Goal: Task Accomplishment & Management: Use online tool/utility

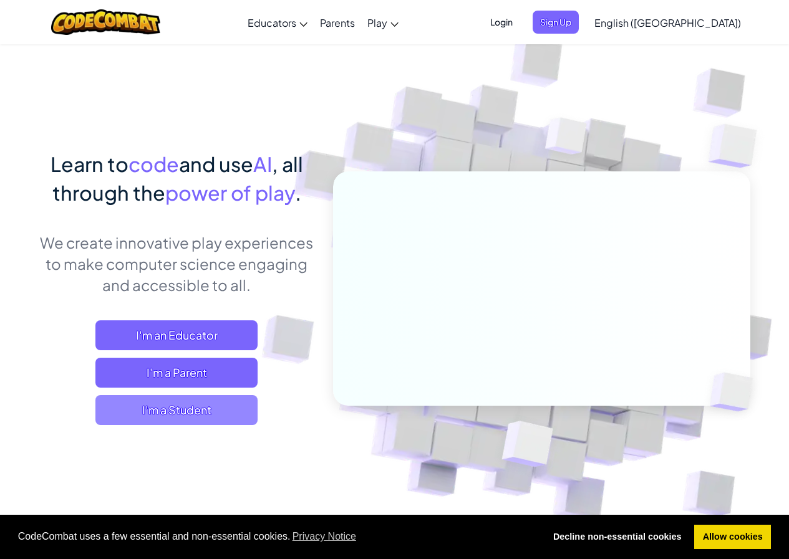
click at [194, 414] on span "I'm a Student" at bounding box center [176, 410] width 162 height 30
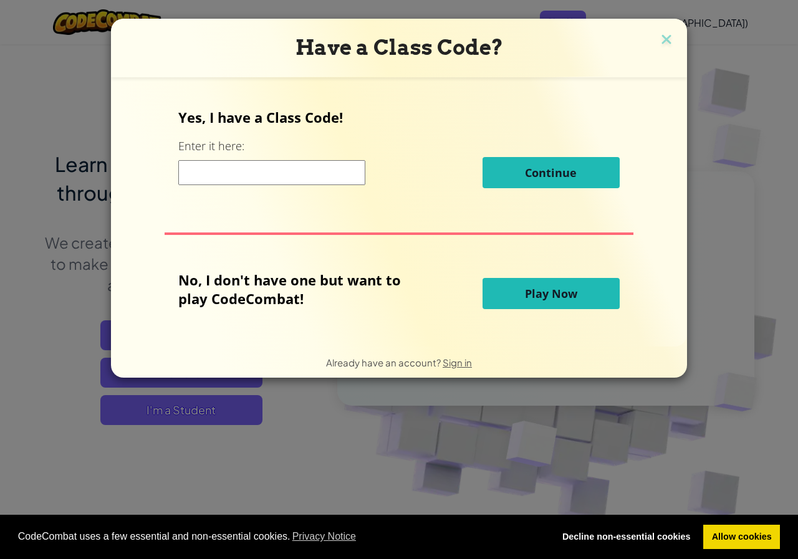
click at [283, 176] on input at bounding box center [271, 172] width 187 height 25
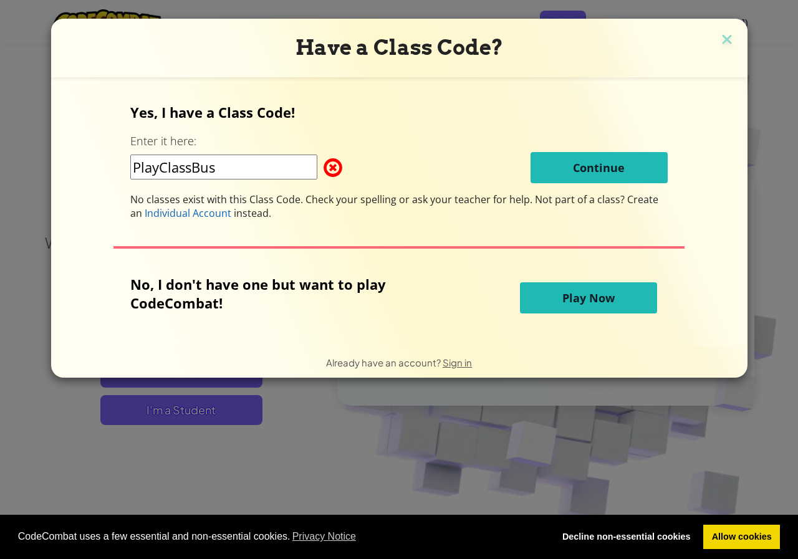
type input "PlayClassBus"
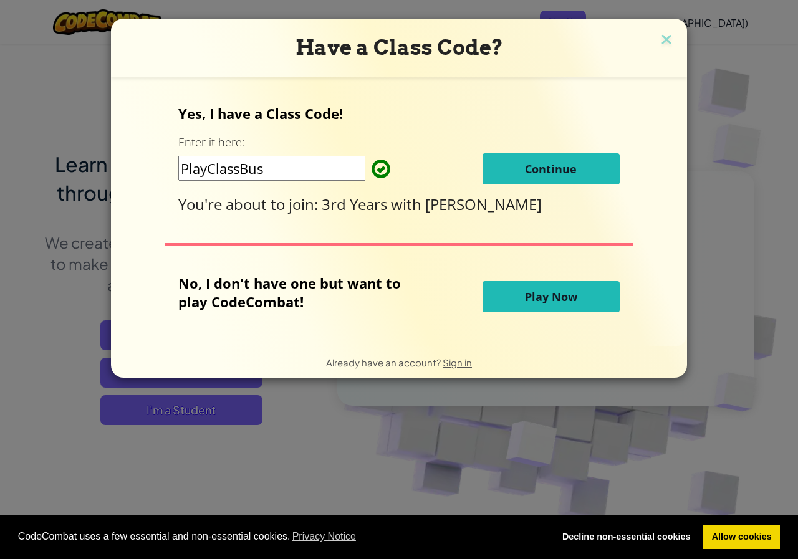
click at [579, 173] on button "Continue" at bounding box center [551, 168] width 137 height 31
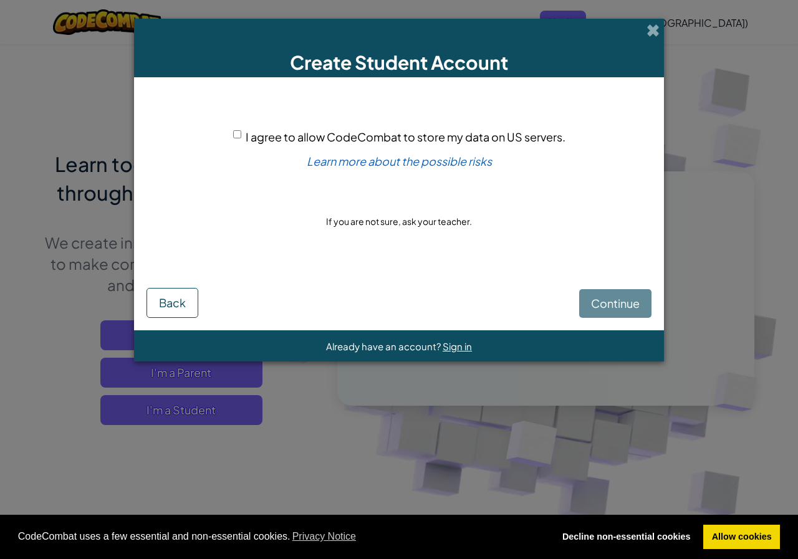
click at [239, 135] on input "I agree to allow CodeCombat to store my data on US servers." at bounding box center [237, 134] width 8 height 8
checkbox input "true"
click at [635, 307] on span "Continue" at bounding box center [615, 303] width 49 height 14
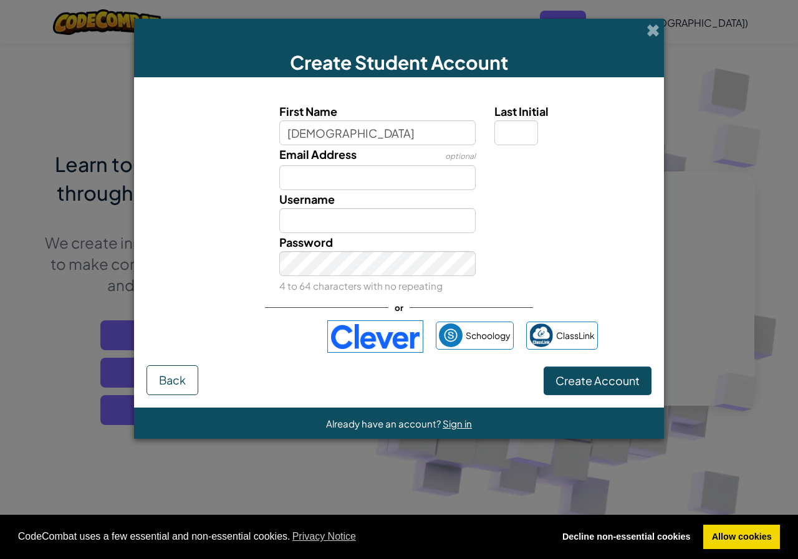
type input "caoimhe"
type input "Caoimhe"
click at [516, 128] on div "Last Initial" at bounding box center [571, 123] width 154 height 43
click at [516, 130] on input "Last Initial" at bounding box center [516, 132] width 44 height 25
click at [514, 133] on input "Last Initial" at bounding box center [516, 132] width 44 height 25
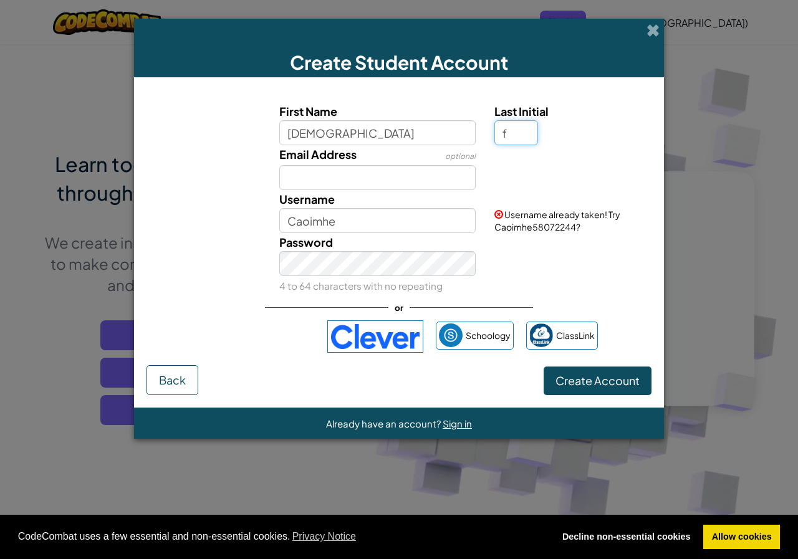
type input "f"
type input "CaoimheF"
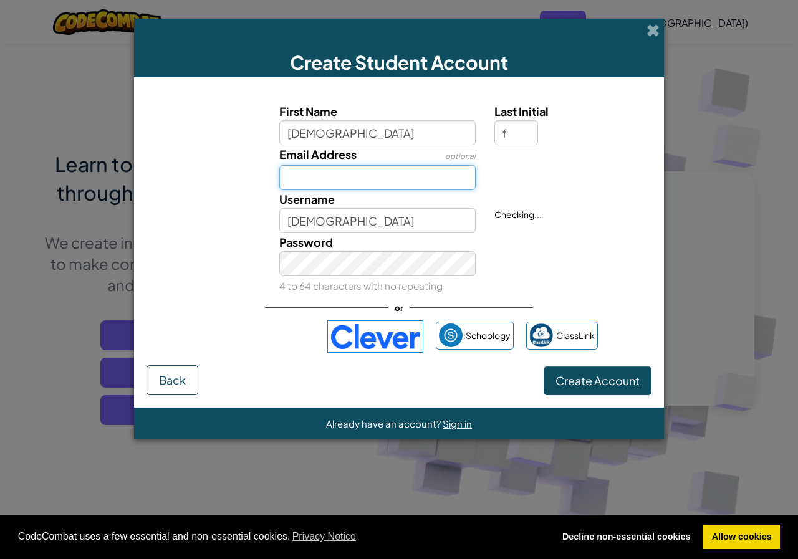
click at [375, 185] on input "Email Address" at bounding box center [377, 177] width 197 height 25
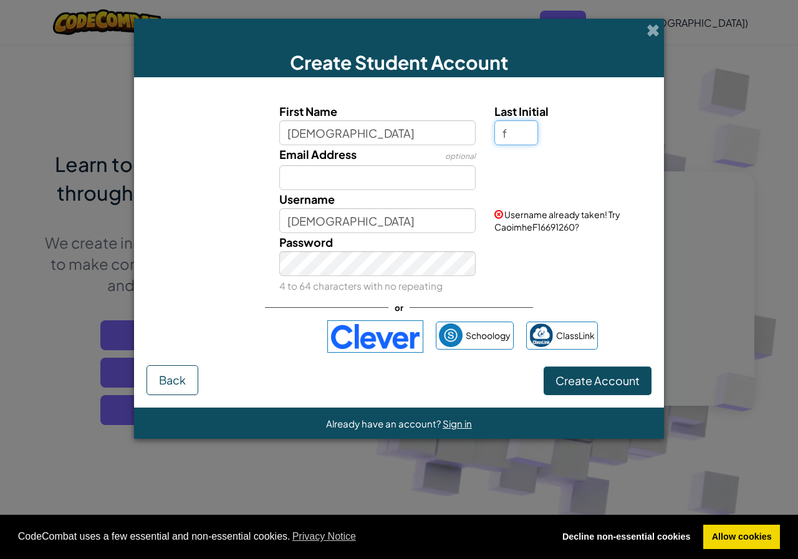
click at [519, 132] on input "f" at bounding box center [516, 132] width 44 height 25
type input "b"
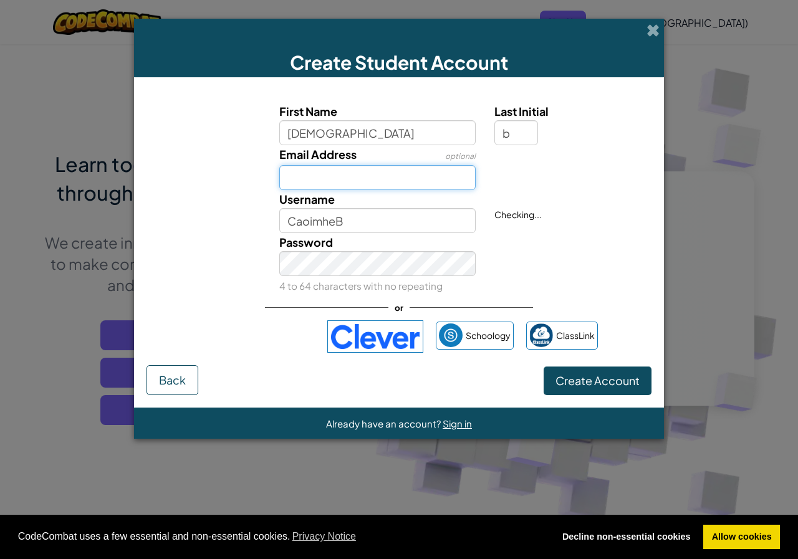
click at [400, 178] on input "Email Address" at bounding box center [377, 177] width 197 height 25
click at [536, 228] on span "Username already taken! Try CaoimheB50891892?" at bounding box center [557, 221] width 126 height 24
click at [438, 181] on input "Email Address" at bounding box center [377, 177] width 197 height 25
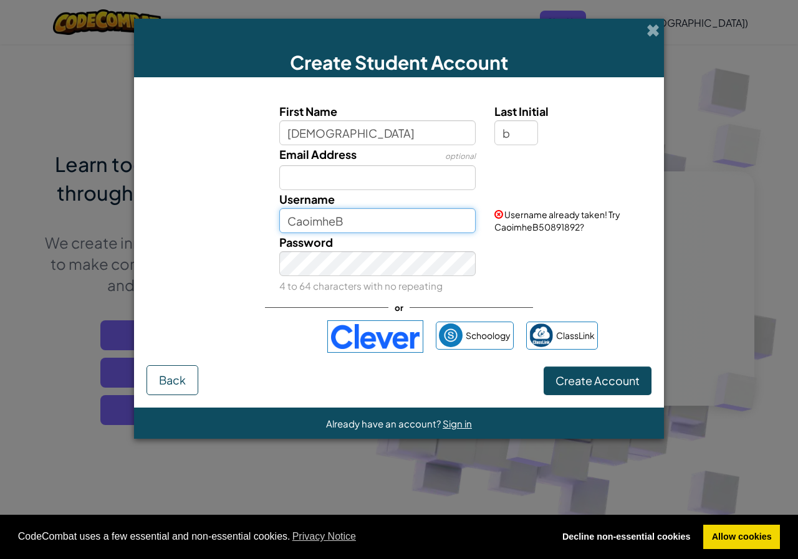
click at [444, 224] on input "CaoimheB" at bounding box center [377, 220] width 197 height 25
type input "CaoimheB764785656"
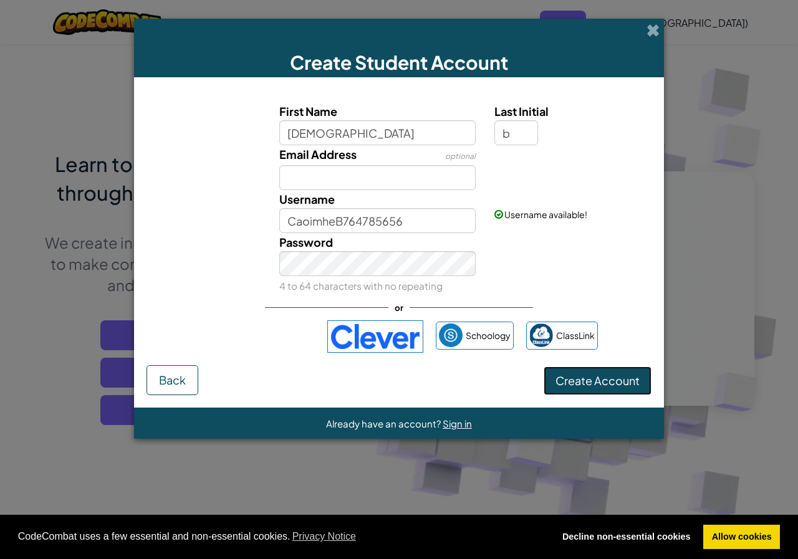
click at [607, 375] on span "Create Account" at bounding box center [598, 380] width 84 height 14
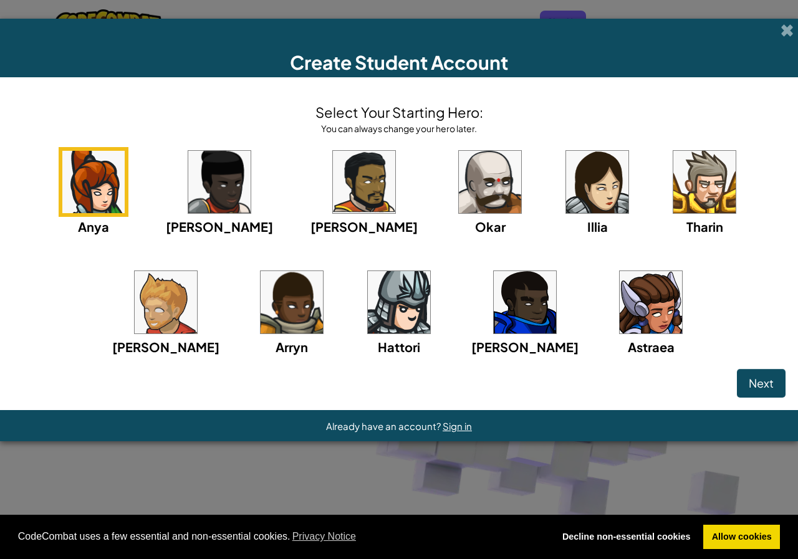
click at [197, 271] on img at bounding box center [166, 302] width 62 height 62
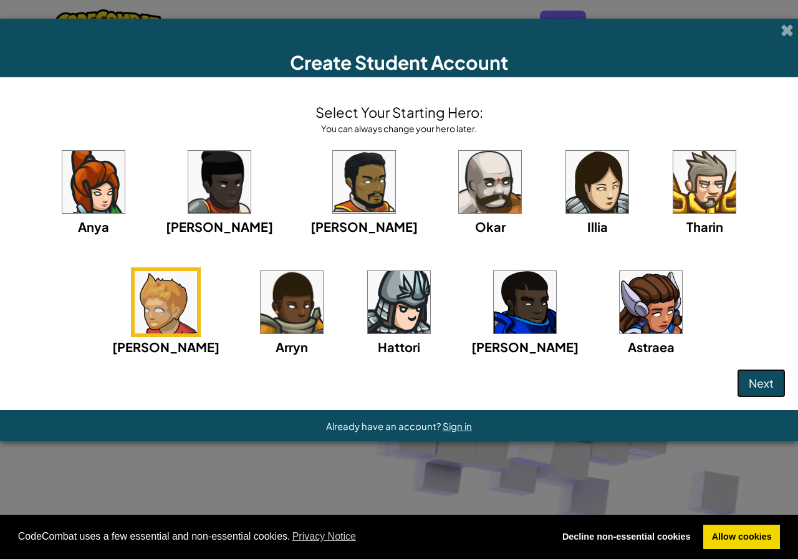
click at [750, 382] on span "Next" at bounding box center [761, 383] width 25 height 14
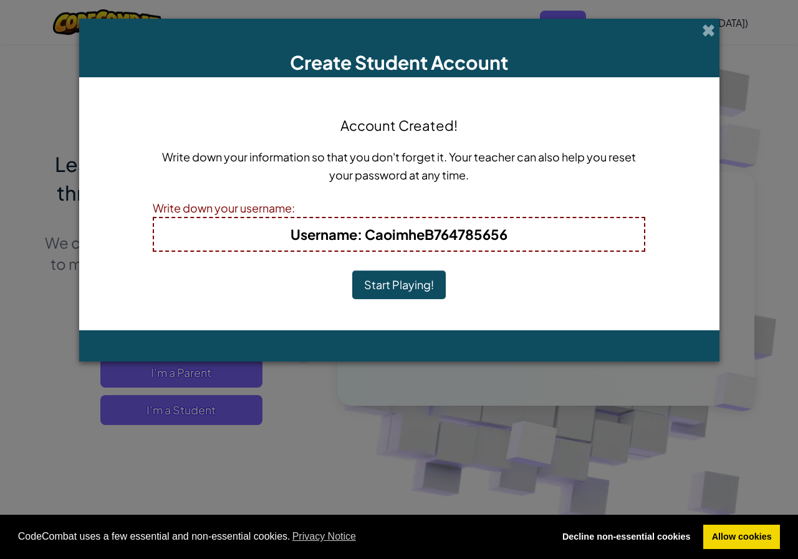
click at [544, 226] on h4 "Username : CaoimheB764785656" at bounding box center [398, 234] width 465 height 20
click at [408, 274] on button "Start Playing!" at bounding box center [399, 285] width 94 height 29
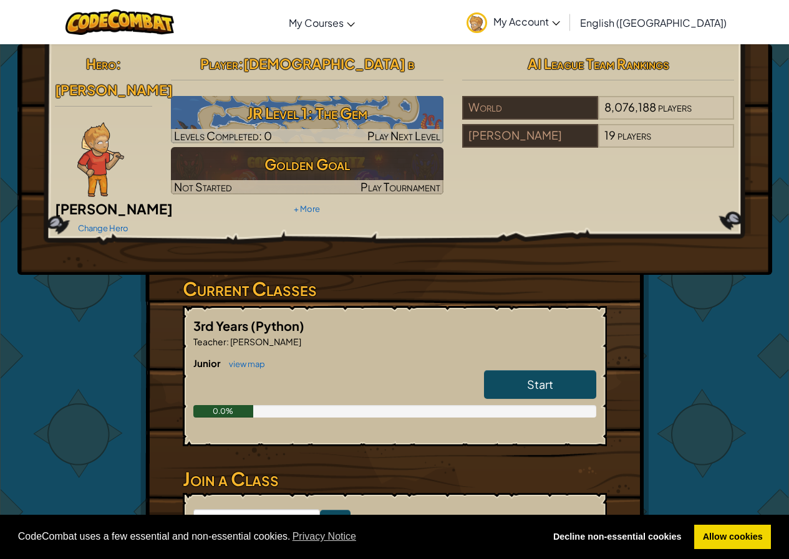
click at [556, 370] on link "Start" at bounding box center [540, 384] width 112 height 29
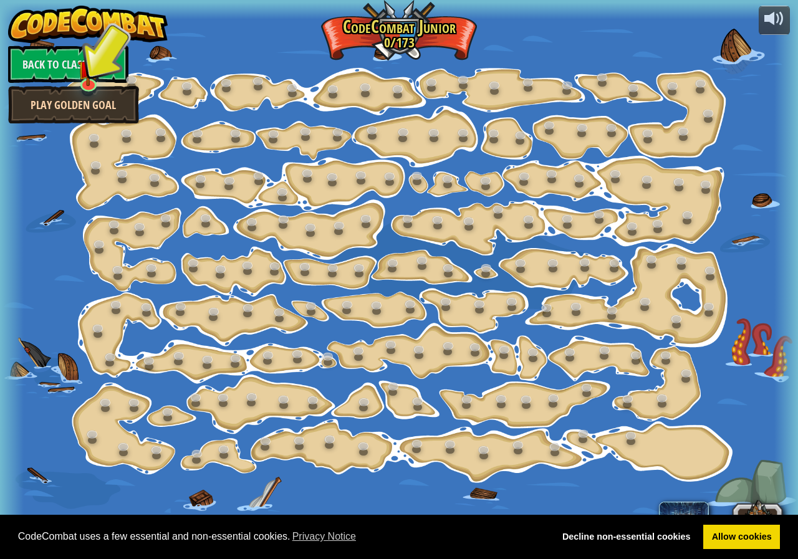
click at [75, 95] on link "Play Golden Goal" at bounding box center [73, 104] width 131 height 37
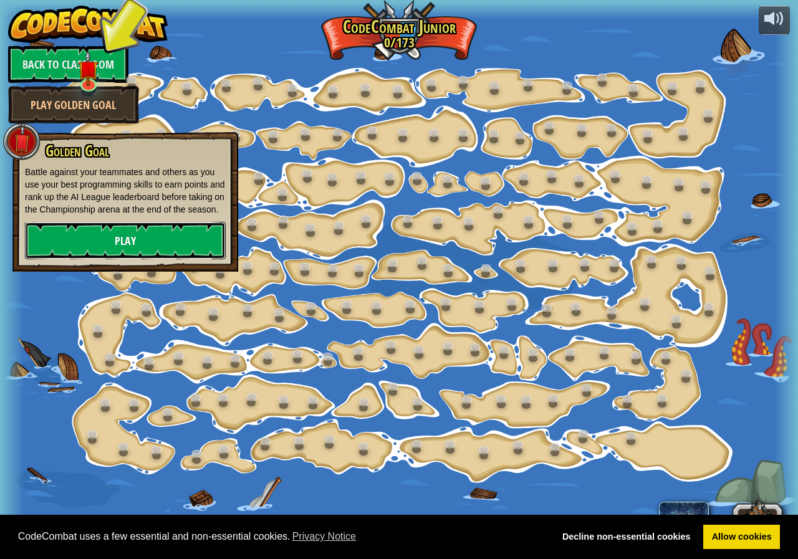
click at [139, 241] on link "Play" at bounding box center [125, 240] width 201 height 37
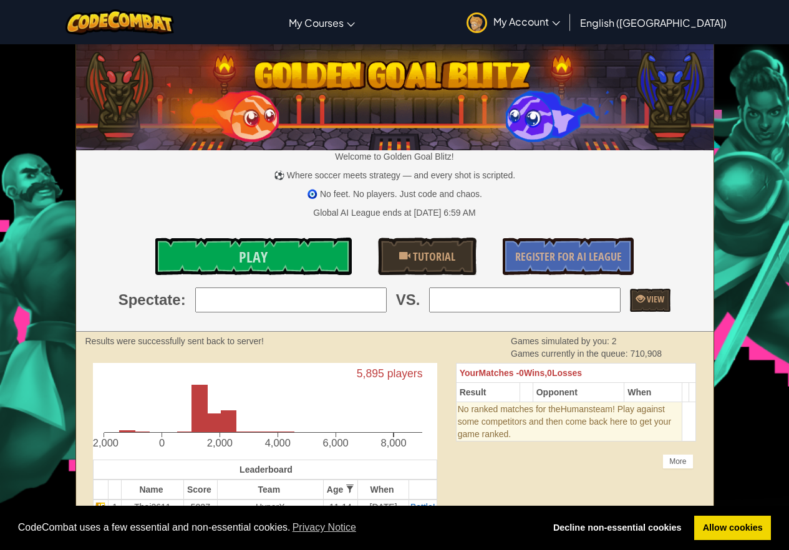
click at [342, 314] on div "Welcome to Golden Goal Blitz! ⚽ Where soccer meets strategy — and every shot is…" at bounding box center [394, 188] width 637 height 287
type input "13: Coasterwhiz"
click at [540, 299] on input "search" at bounding box center [524, 299] width 191 height 25
type input "8: willwa21"
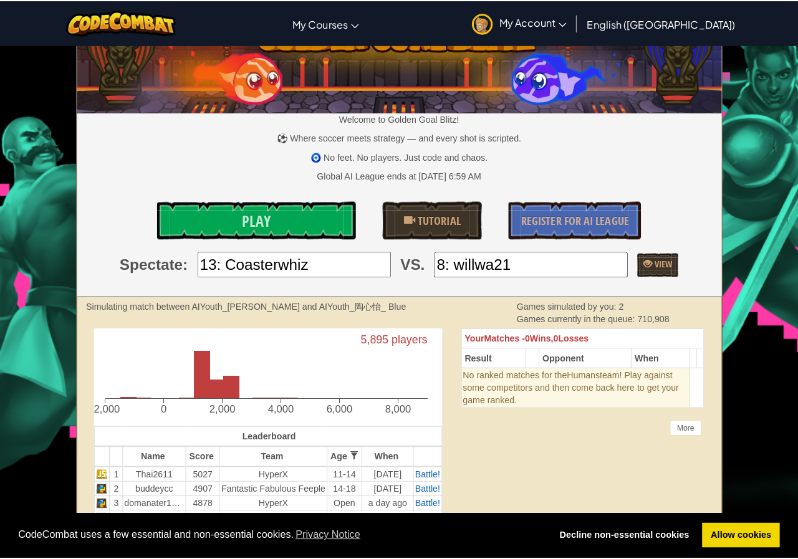
scroll to position [51, 0]
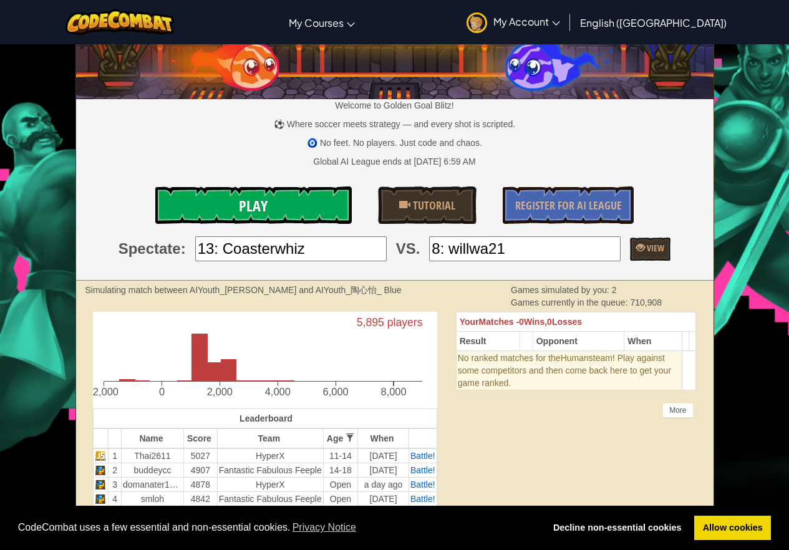
click at [282, 203] on link "Play" at bounding box center [253, 204] width 197 height 37
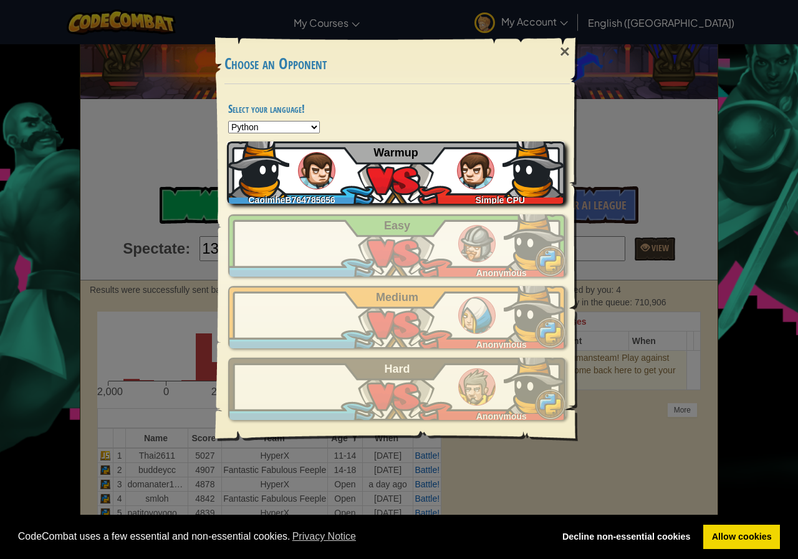
click at [429, 166] on div "CaoimheB764785656 Simple CPU Warmup" at bounding box center [396, 173] width 338 height 62
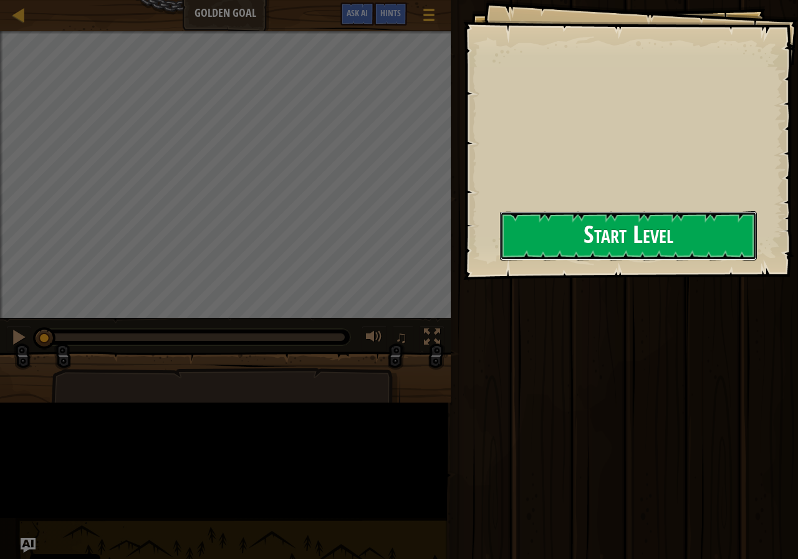
click at [516, 252] on button "Start Level" at bounding box center [628, 235] width 257 height 49
